Goal: Complete application form

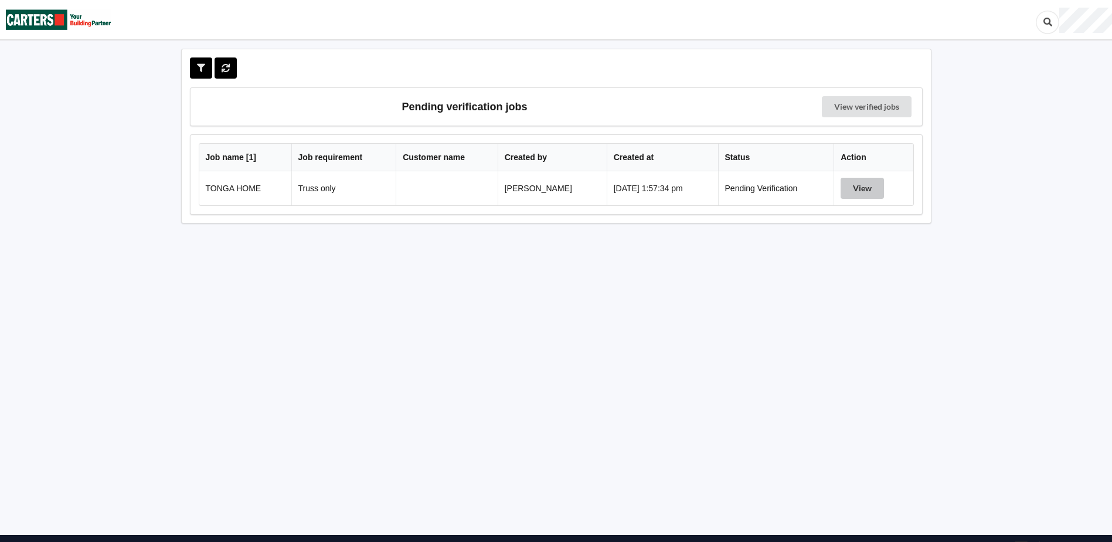
click at [859, 187] on button "View" at bounding box center [862, 188] width 43 height 21
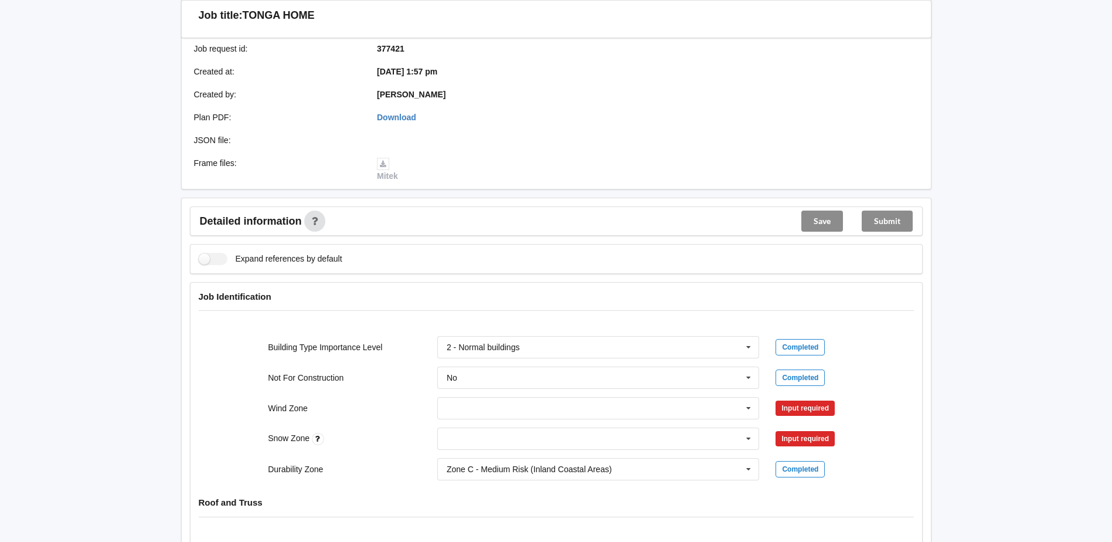
scroll to position [293, 0]
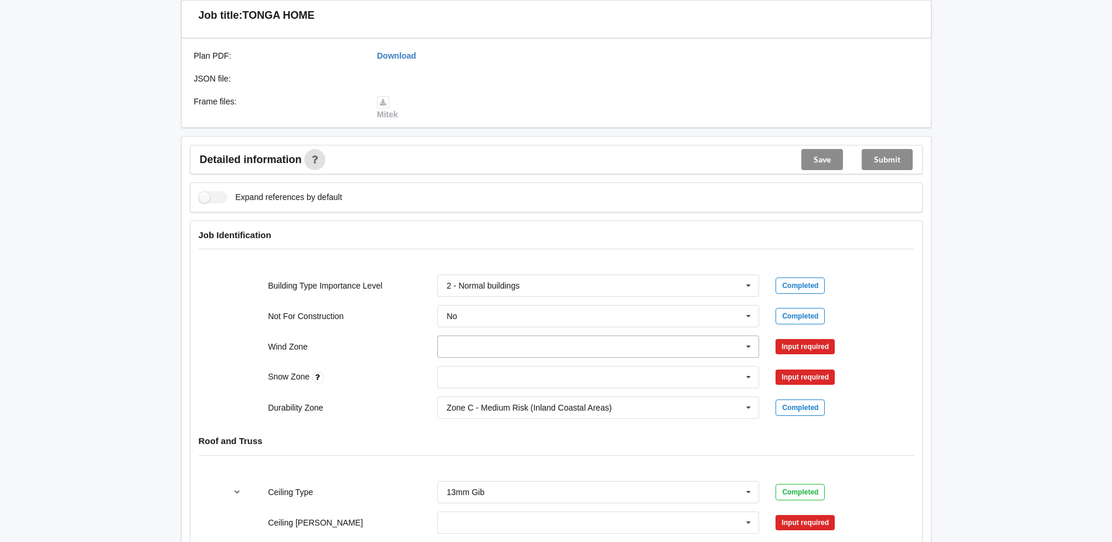
click at [747, 348] on icon at bounding box center [749, 347] width 18 height 22
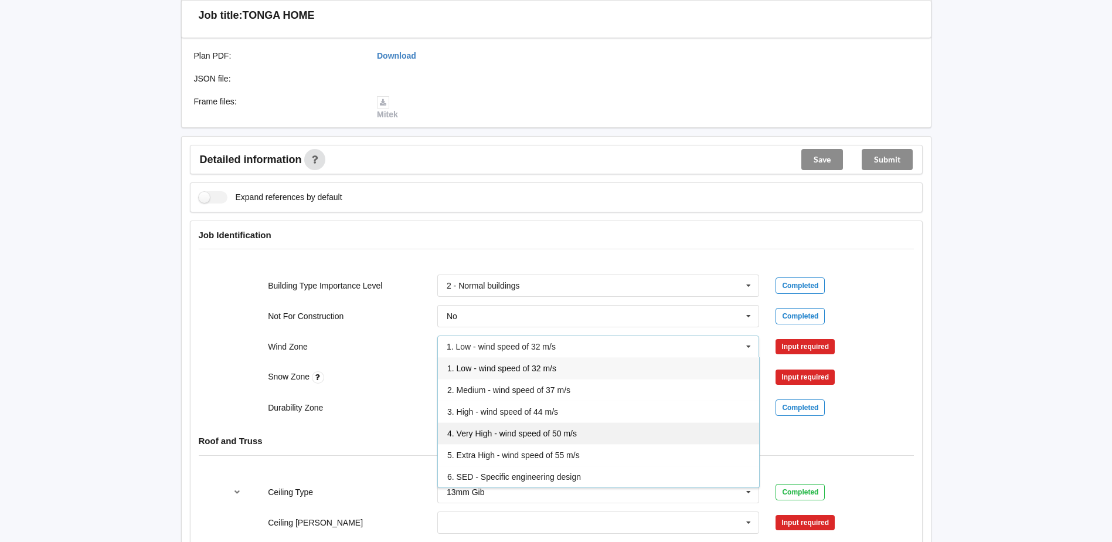
click at [508, 431] on span "4. Very High - wind speed of 50 m/s" at bounding box center [512, 432] width 130 height 9
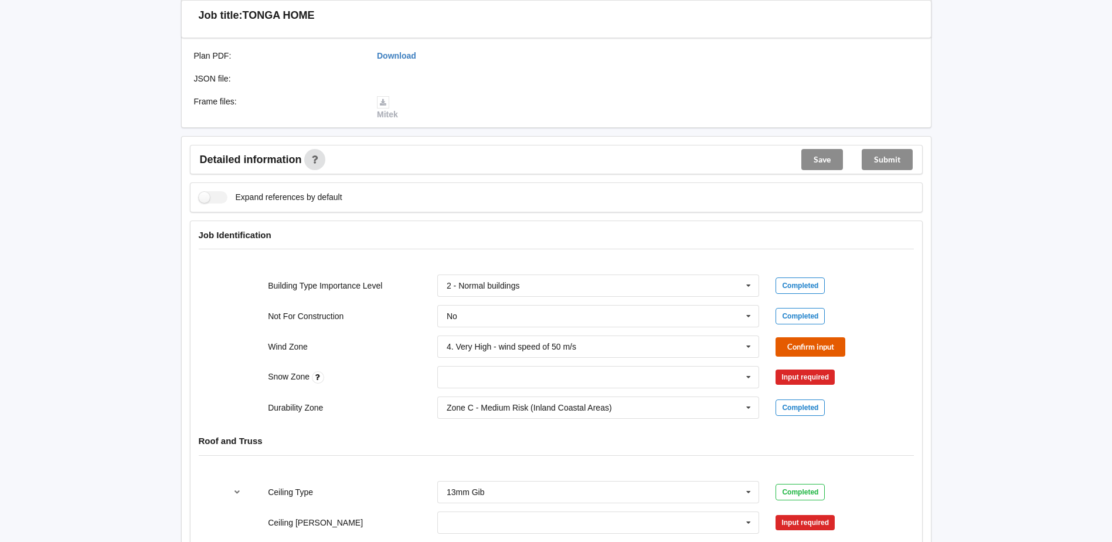
click at [805, 345] on button "Confirm input" at bounding box center [811, 346] width 70 height 19
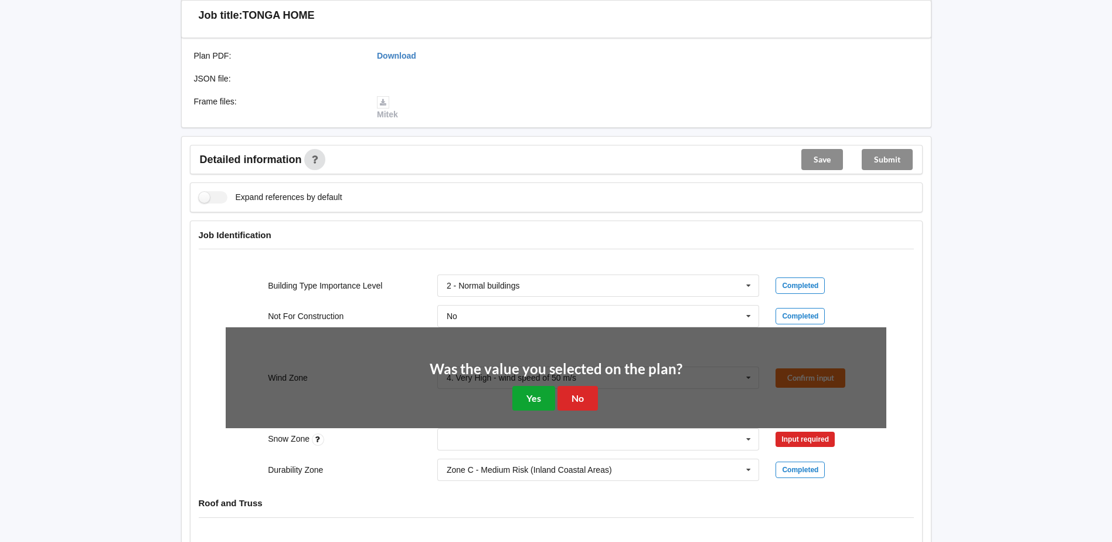
click at [538, 400] on button "Yes" at bounding box center [533, 398] width 43 height 24
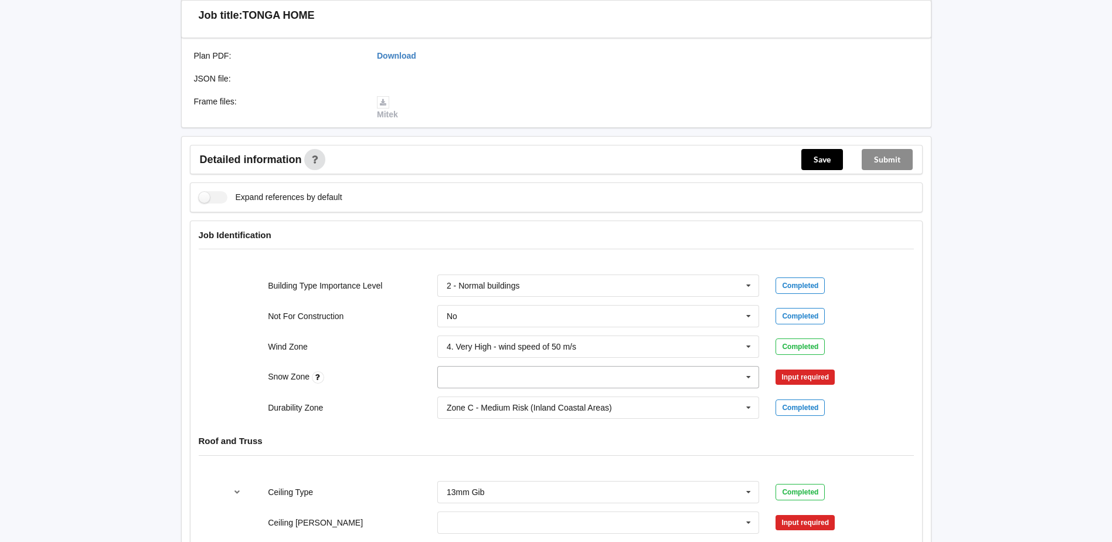
click at [746, 375] on icon at bounding box center [749, 377] width 18 height 22
click at [468, 402] on div "N0" at bounding box center [598, 398] width 321 height 22
click at [809, 377] on button "Confirm input" at bounding box center [811, 377] width 70 height 19
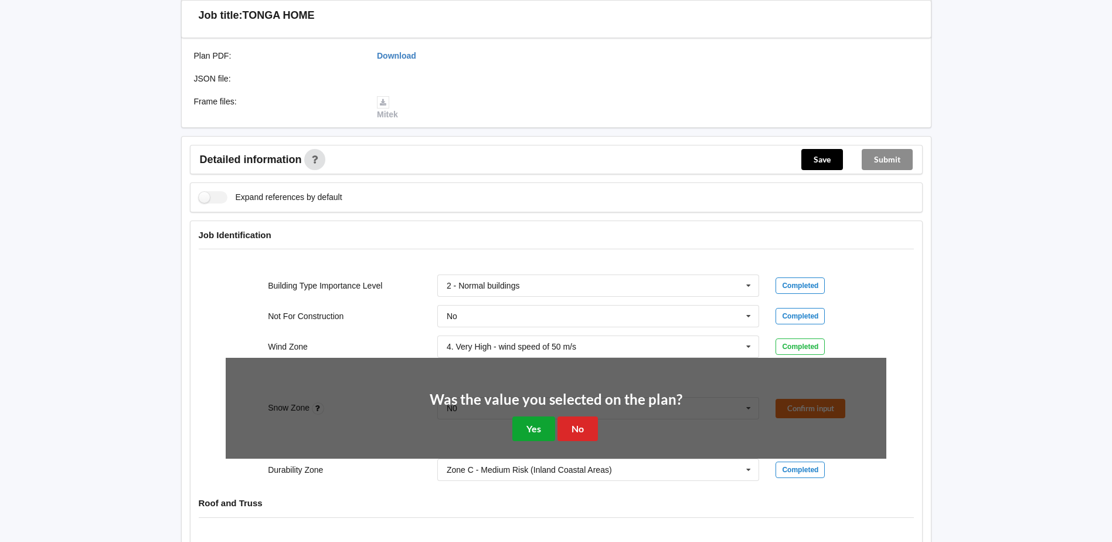
click at [535, 431] on button "Yes" at bounding box center [533, 428] width 43 height 24
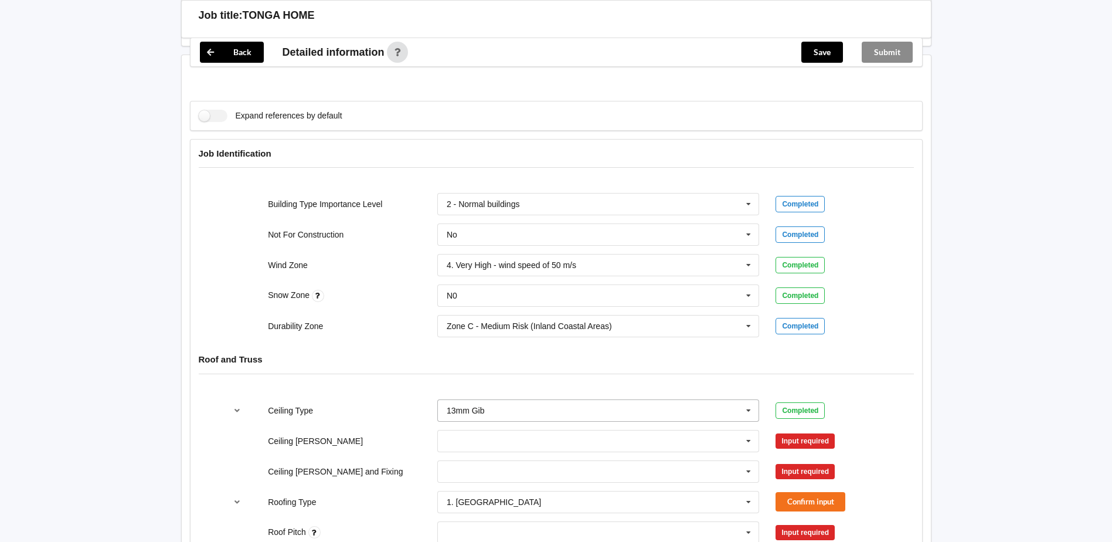
scroll to position [469, 0]
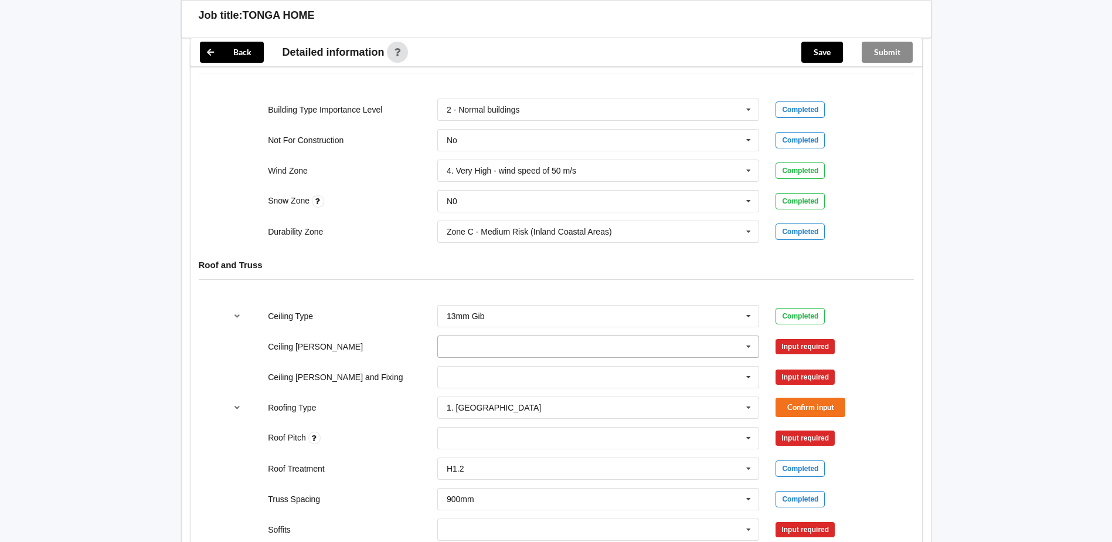
click at [747, 348] on icon at bounding box center [749, 347] width 18 height 22
click at [523, 404] on div "600mm" at bounding box center [598, 411] width 321 height 22
click at [791, 343] on button "Confirm input" at bounding box center [811, 345] width 70 height 19
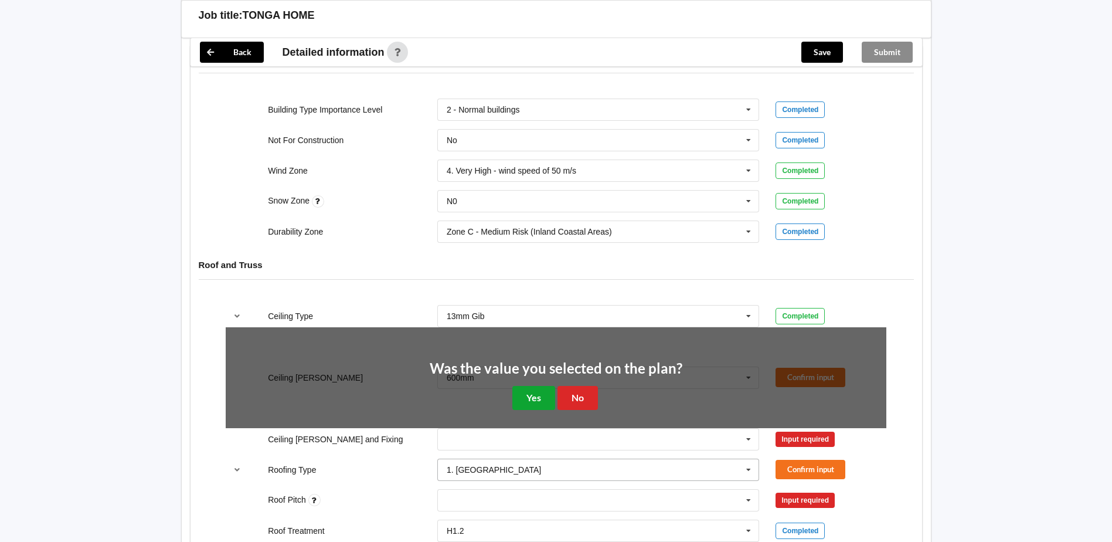
click at [540, 400] on button "Yes" at bounding box center [533, 398] width 43 height 24
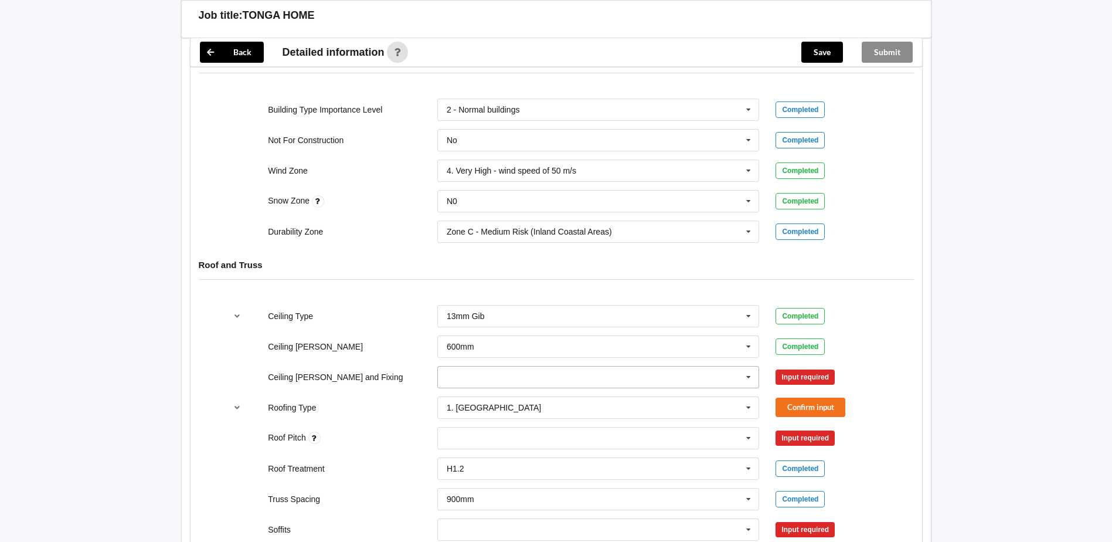
click at [748, 377] on icon at bounding box center [749, 377] width 18 height 22
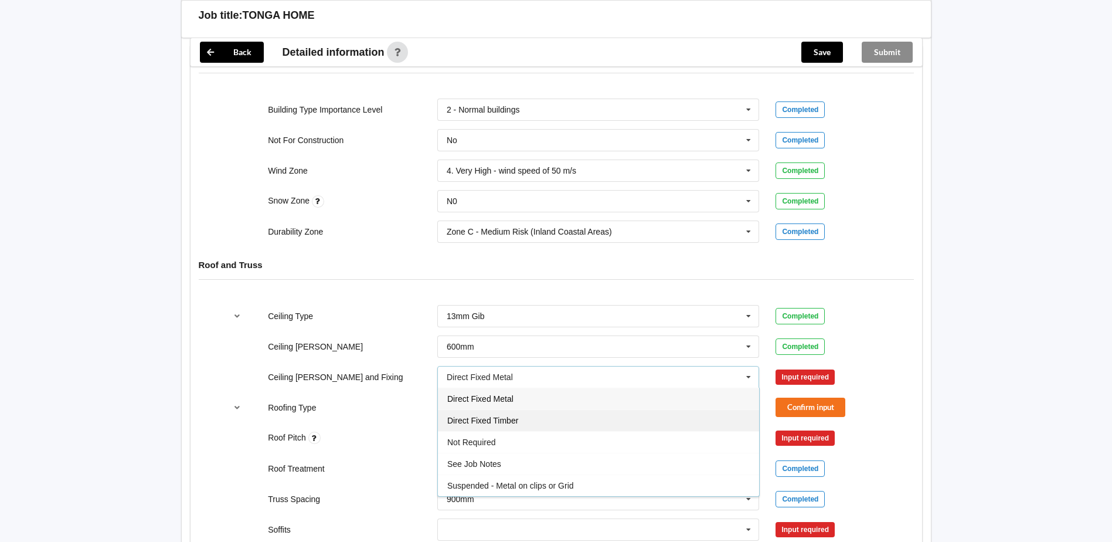
click at [481, 416] on span "Direct Fixed Timber" at bounding box center [482, 420] width 71 height 9
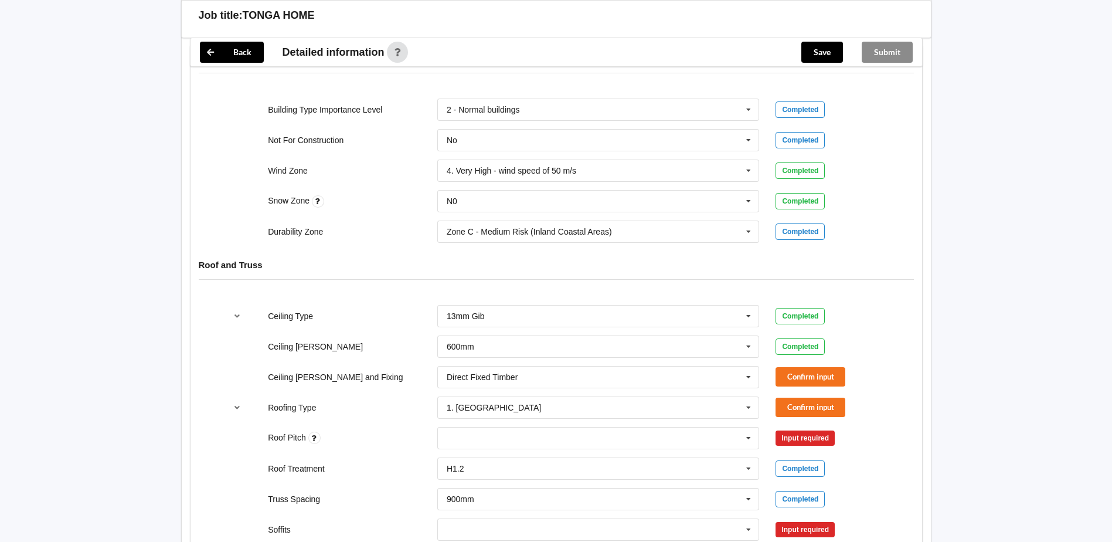
click at [793, 365] on div "Ceiling [PERSON_NAME] and Fixing Direct Fixed Timber Direct Fixed Metal Direct …" at bounding box center [555, 377] width 677 height 39
click at [794, 374] on button "Confirm input" at bounding box center [811, 376] width 70 height 19
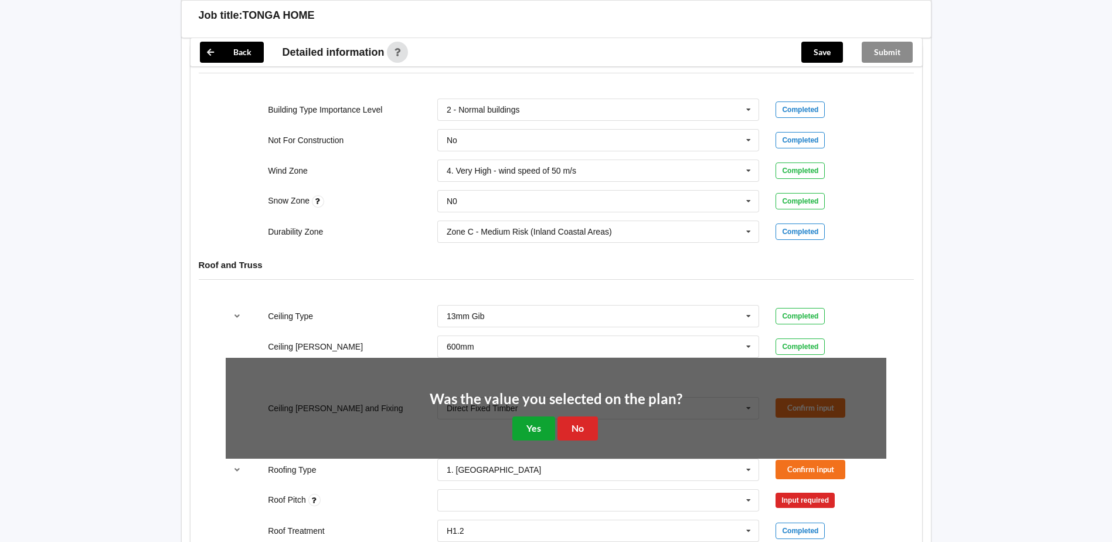
click at [545, 424] on button "Yes" at bounding box center [533, 428] width 43 height 24
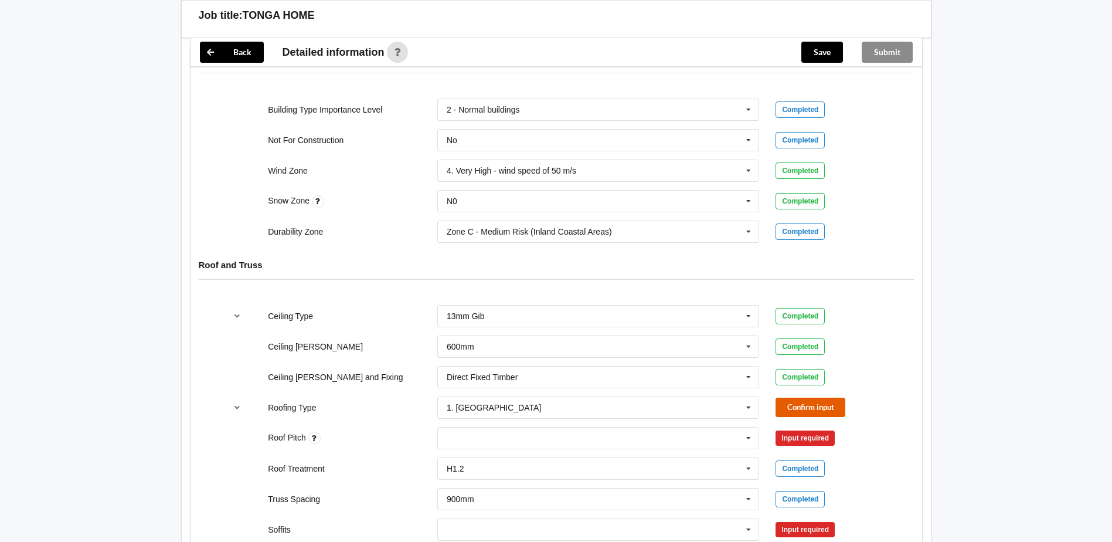
click at [815, 402] on button "Confirm input" at bounding box center [811, 406] width 70 height 19
click at [751, 440] on icon at bounding box center [749, 438] width 18 height 22
click at [521, 466] on div "None" at bounding box center [598, 459] width 321 height 22
click at [820, 435] on button "Confirm input" at bounding box center [811, 437] width 70 height 19
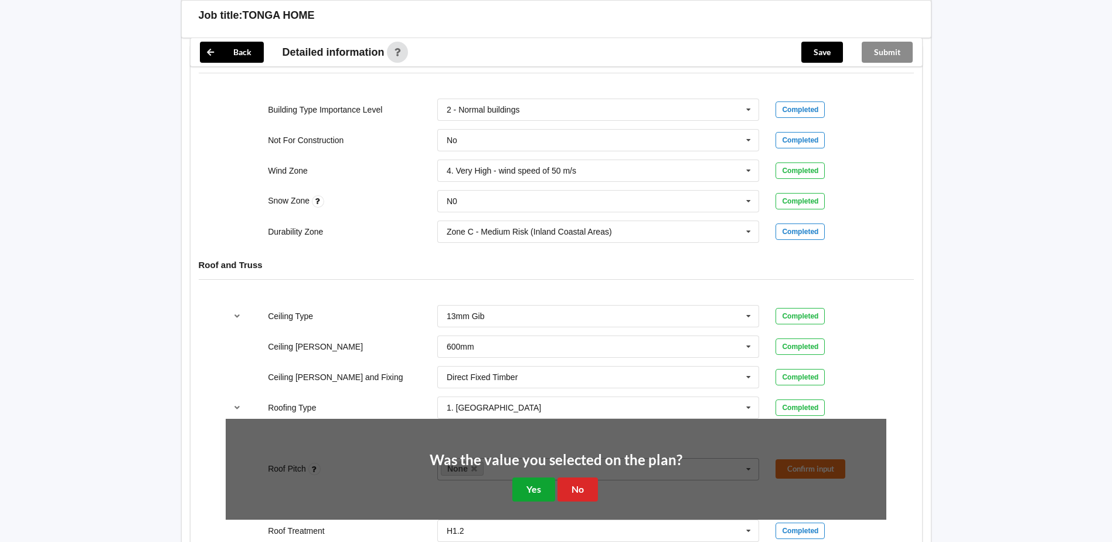
click at [538, 496] on button "Yes" at bounding box center [533, 489] width 43 height 24
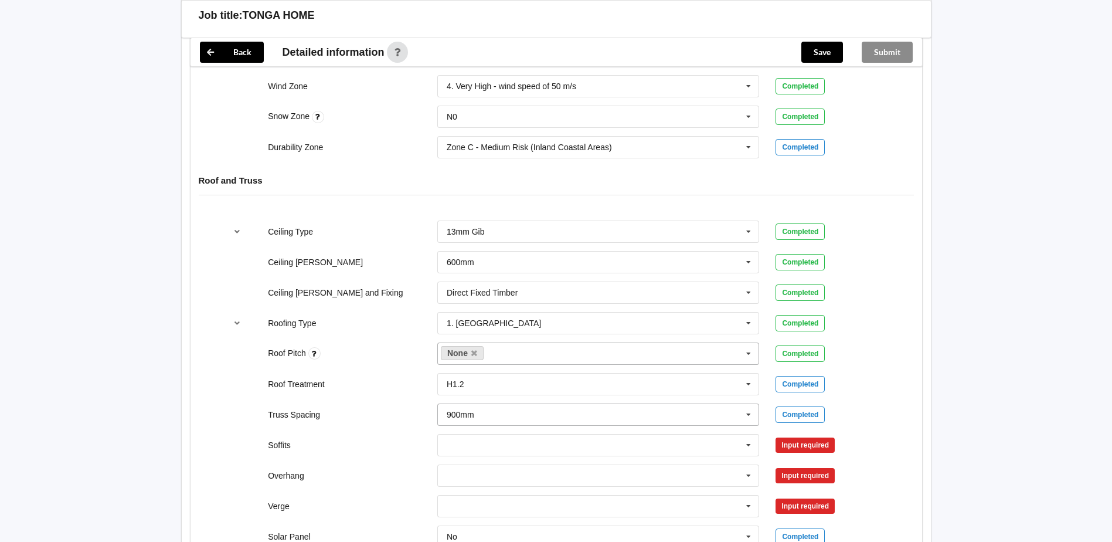
scroll to position [703, 0]
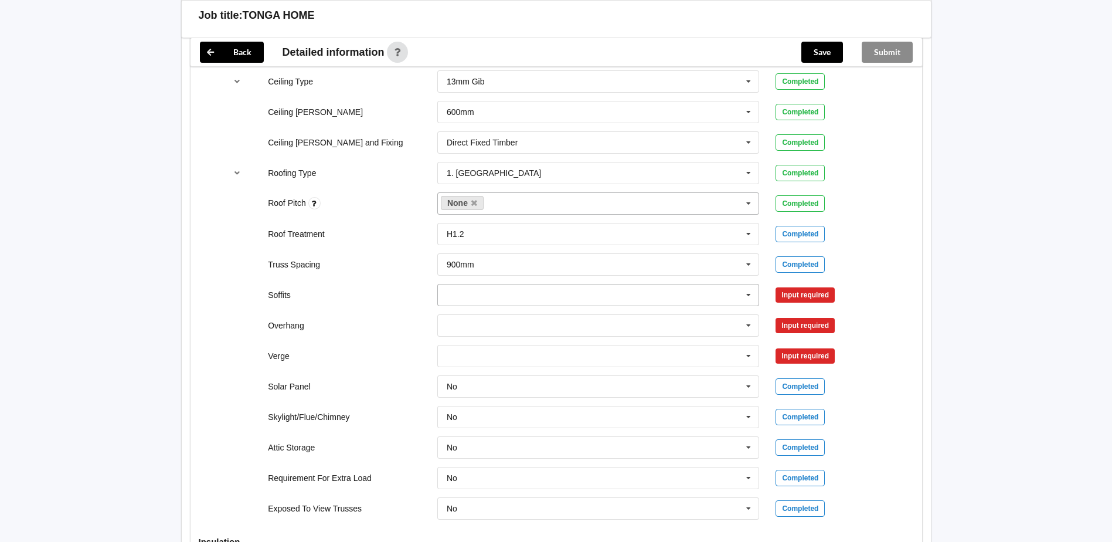
click at [752, 295] on icon at bounding box center [749, 295] width 18 height 22
click at [473, 314] on div "Boxed" at bounding box center [598, 316] width 321 height 22
click at [747, 292] on icon at bounding box center [749, 295] width 18 height 22
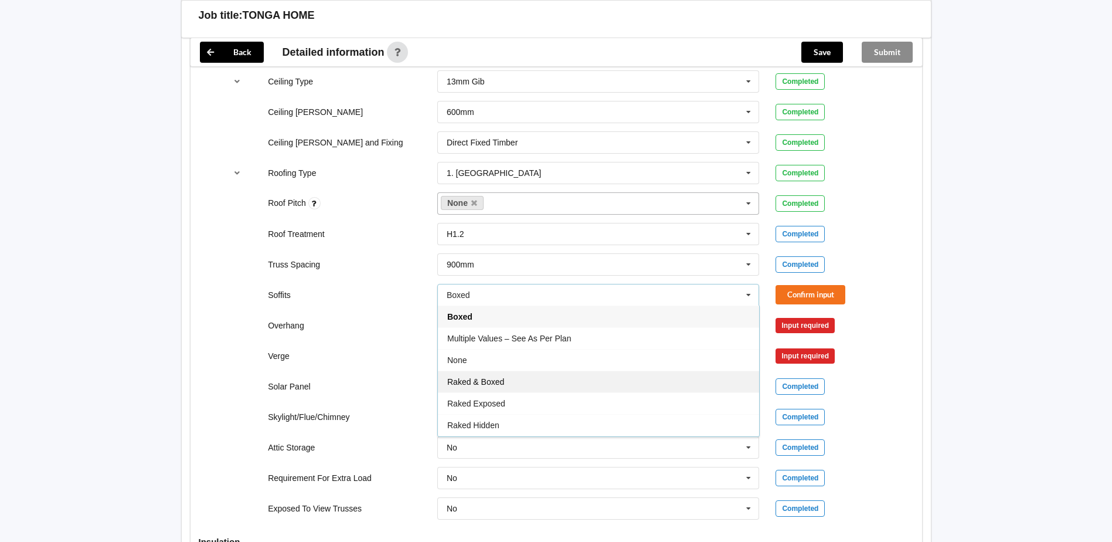
click at [470, 382] on span "Raked & Boxed" at bounding box center [475, 381] width 57 height 9
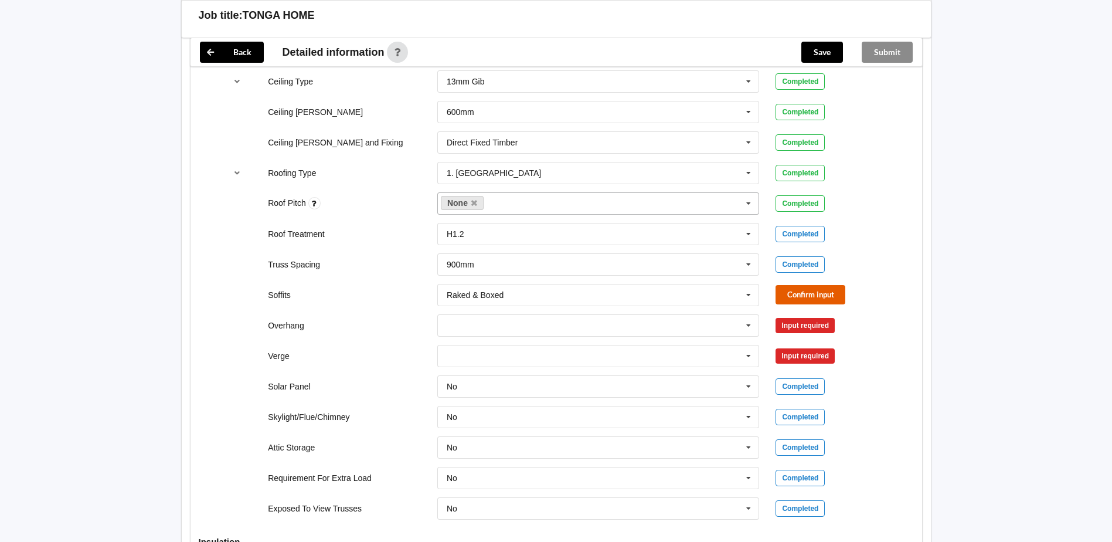
click at [790, 288] on button "Confirm input" at bounding box center [811, 294] width 70 height 19
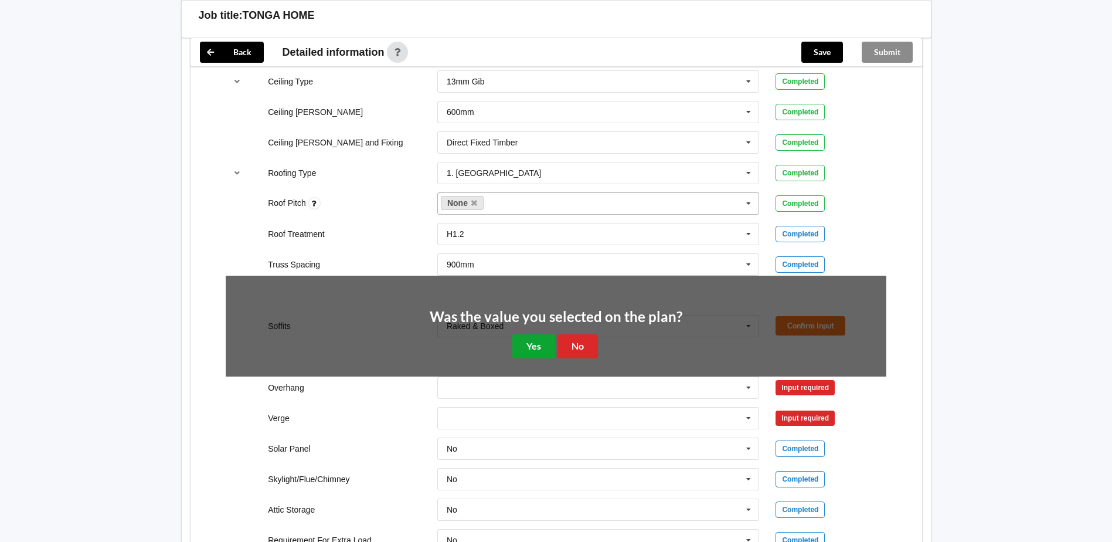
click at [534, 338] on button "Yes" at bounding box center [533, 346] width 43 height 24
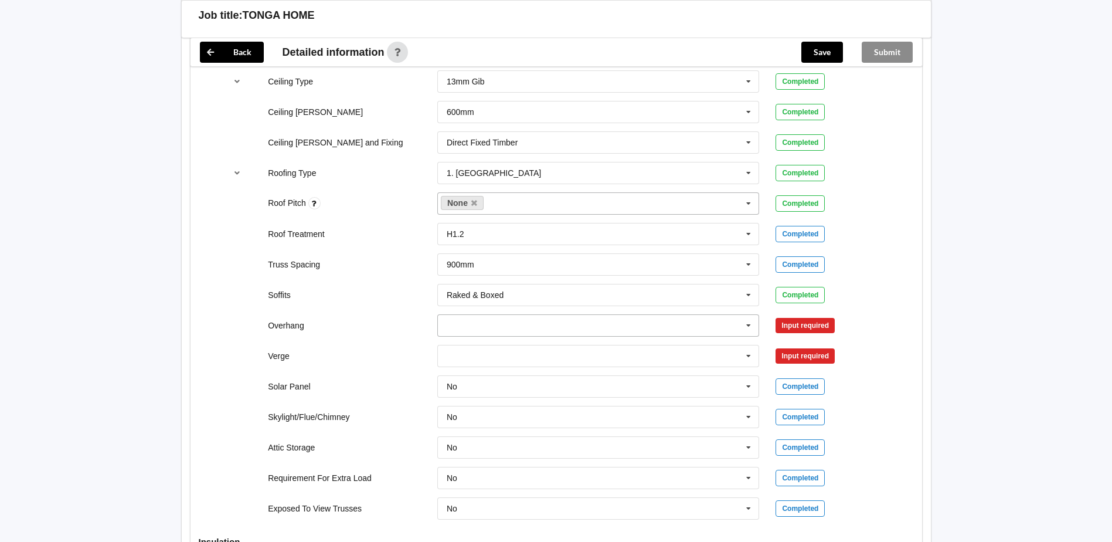
click at [749, 325] on icon at bounding box center [749, 326] width 18 height 22
click at [488, 439] on div "Multiple Values – See As Per Plan" at bounding box center [598, 434] width 321 height 22
click at [817, 325] on button "Confirm input" at bounding box center [811, 324] width 70 height 19
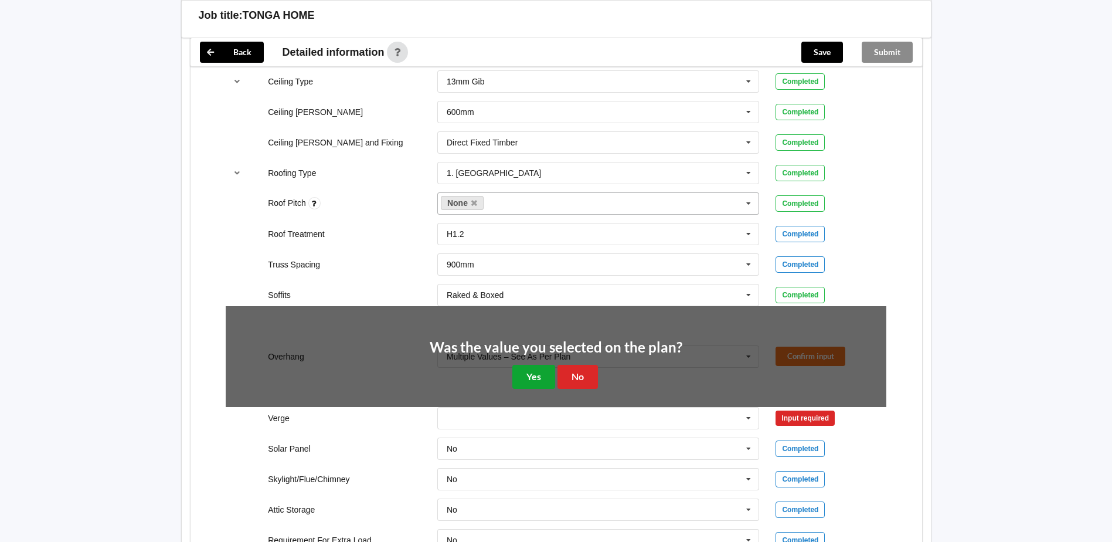
click at [525, 370] on button "Yes" at bounding box center [533, 377] width 43 height 24
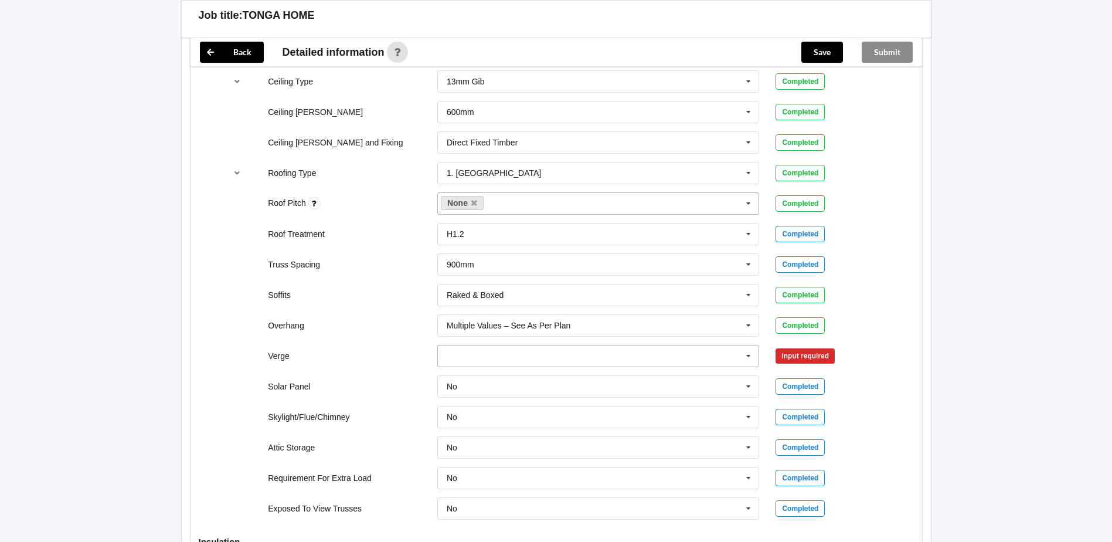
click at [747, 355] on icon at bounding box center [749, 356] width 18 height 22
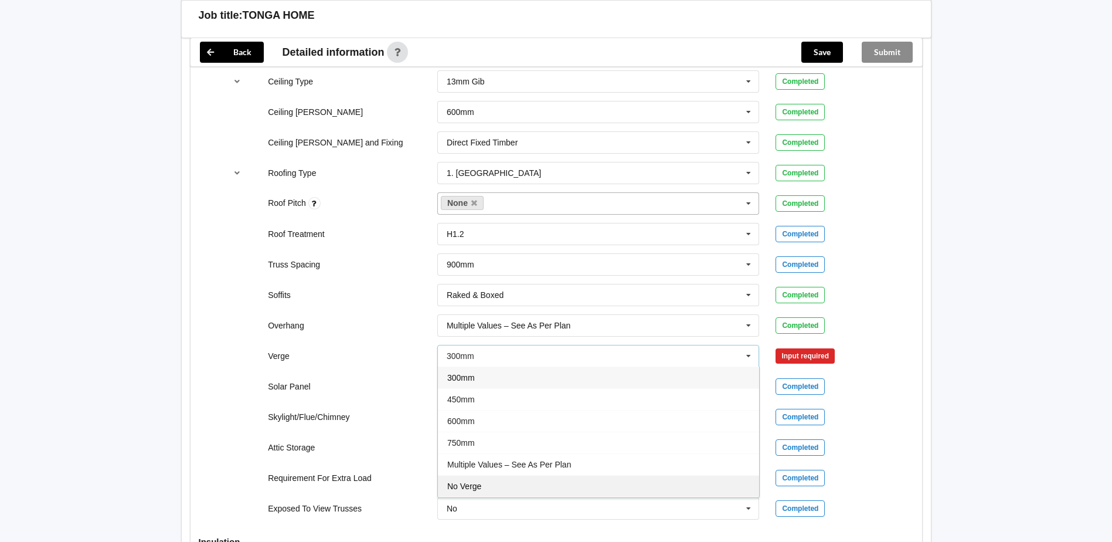
click at [495, 481] on div "No Verge" at bounding box center [598, 486] width 321 height 22
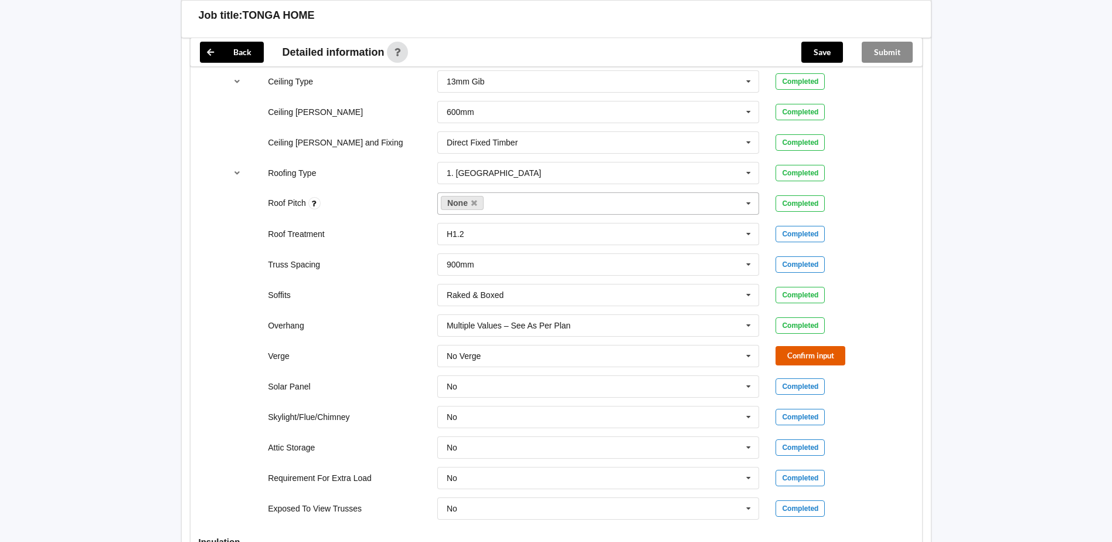
click at [794, 351] on button "Confirm input" at bounding box center [811, 355] width 70 height 19
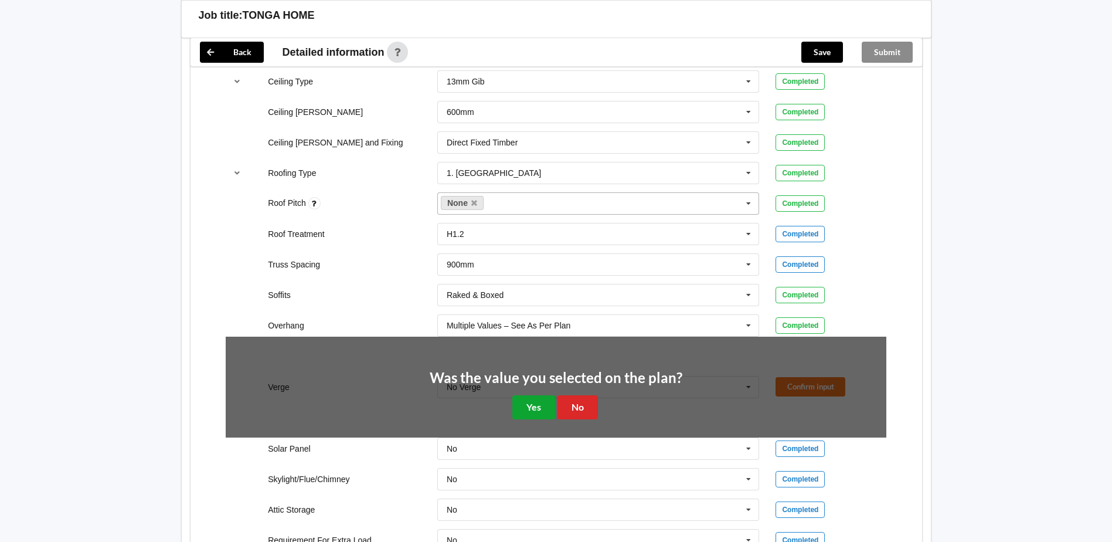
click at [537, 415] on button "Yes" at bounding box center [533, 407] width 43 height 24
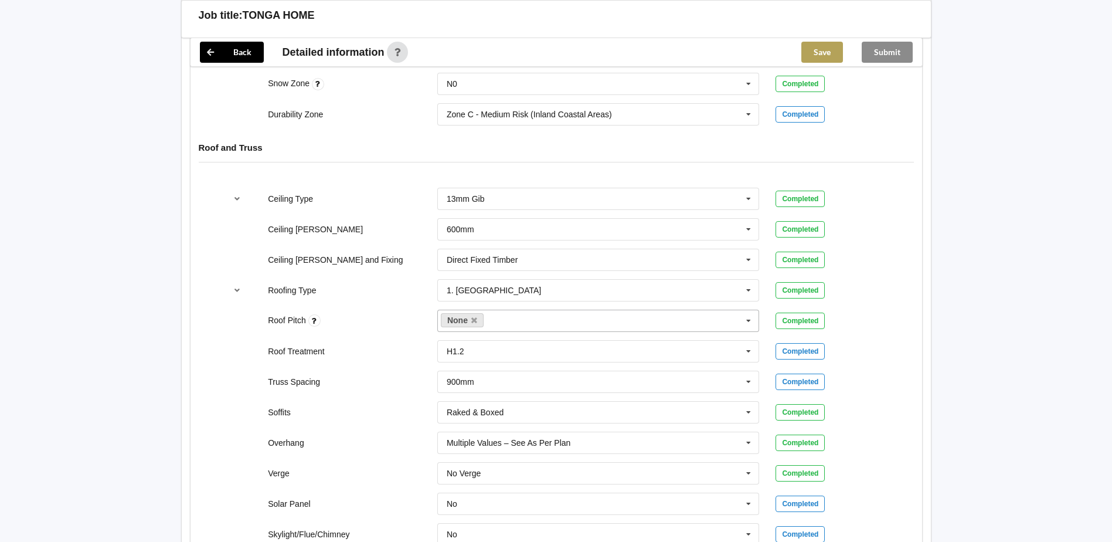
click at [821, 50] on button "Save" at bounding box center [822, 52] width 42 height 21
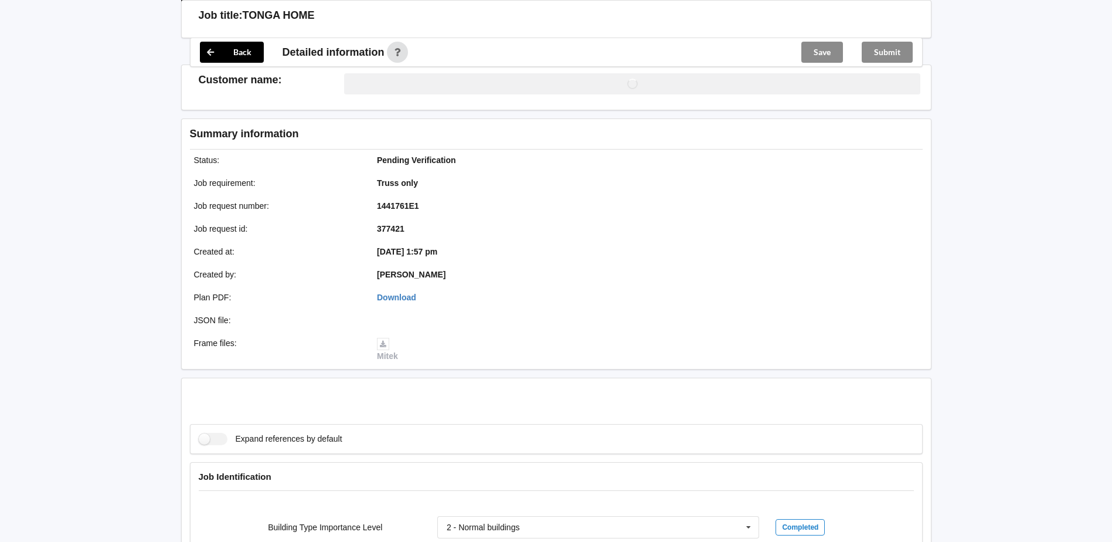
scroll to position [586, 0]
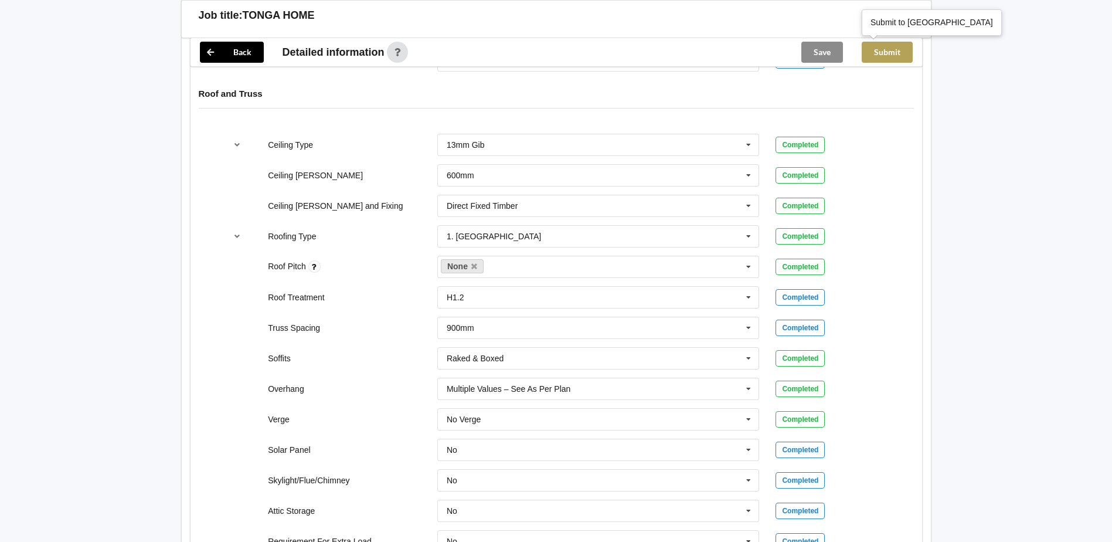
click at [885, 46] on button "Submit" at bounding box center [887, 52] width 51 height 21
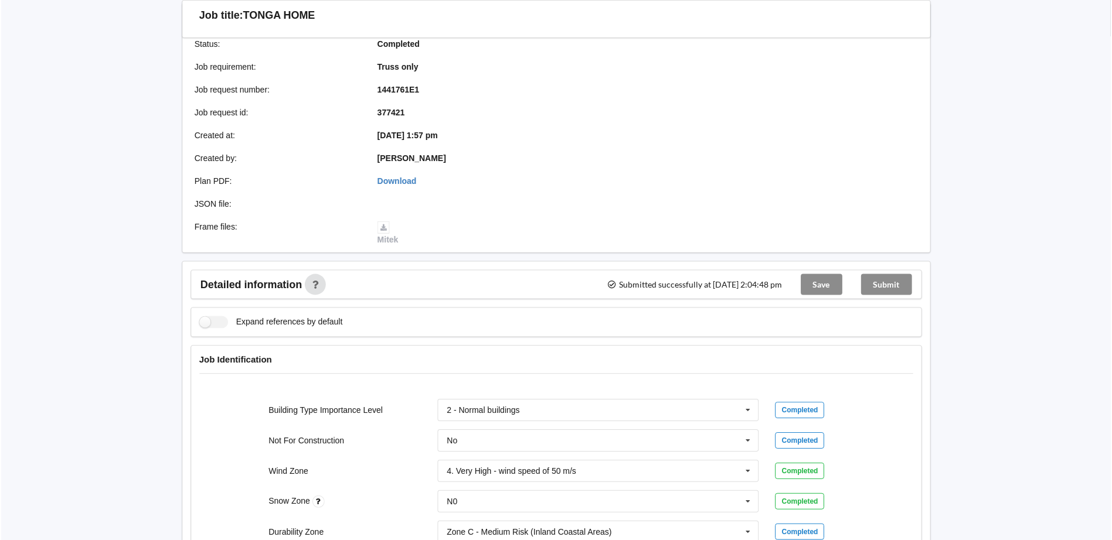
scroll to position [0, 0]
